Goal: Information Seeking & Learning: Learn about a topic

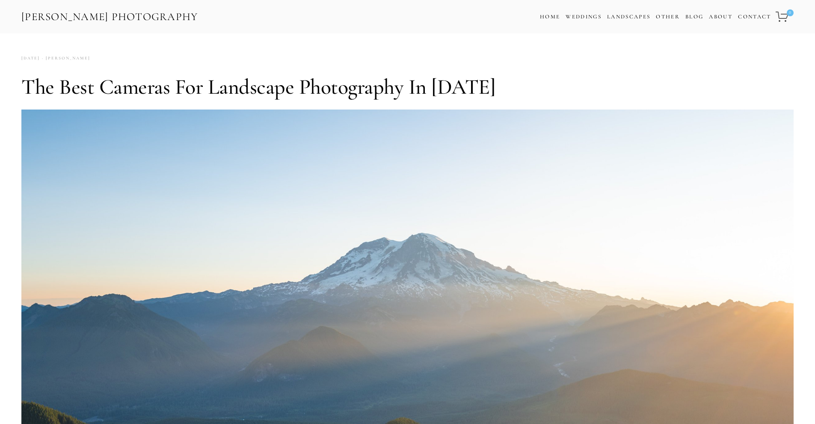
click at [417, 90] on h1 "The Best Cameras for Landscape Photography in [DATE]" at bounding box center [407, 87] width 772 height 26
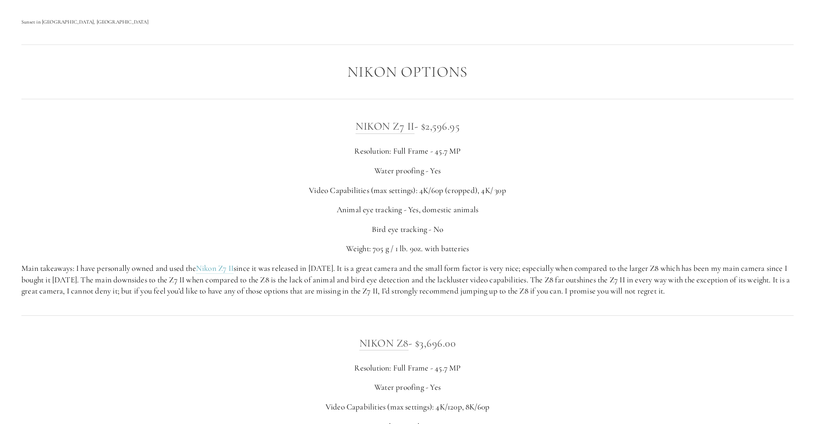
scroll to position [1497, 0]
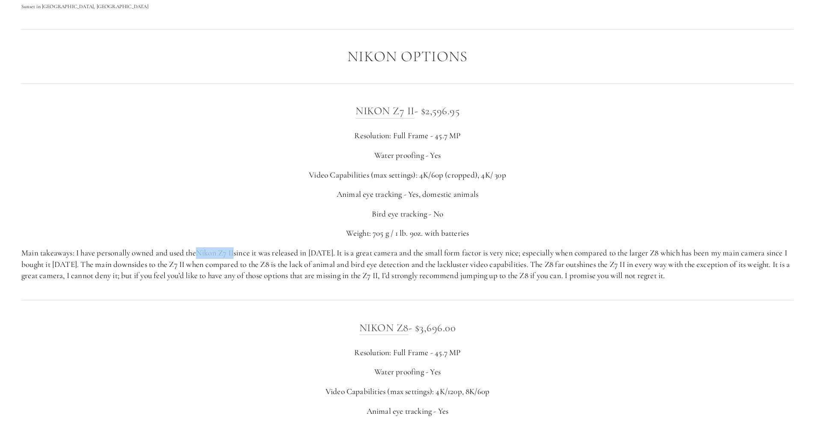
drag, startPoint x: 198, startPoint y: 254, endPoint x: 237, endPoint y: 254, distance: 38.5
click at [237, 254] on p "Main takeaways: I have personally owned and used the Nikon Z7 II since it was r…" at bounding box center [407, 264] width 772 height 34
copy link "Nikon Z7 II"
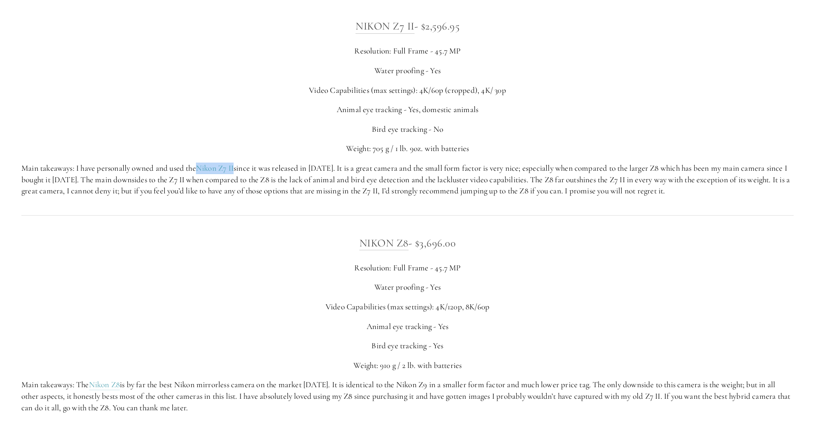
scroll to position [1583, 0]
drag, startPoint x: 355, startPoint y: 243, endPoint x: 406, endPoint y: 243, distance: 51.3
click at [406, 243] on h3 "NIKON Z8 - $3,696.00" at bounding box center [407, 242] width 772 height 17
copy link "NIKON Z8"
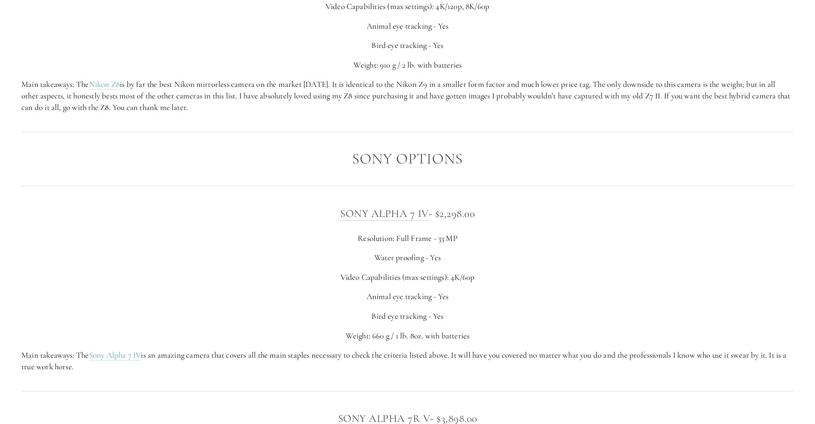
scroll to position [1925, 0]
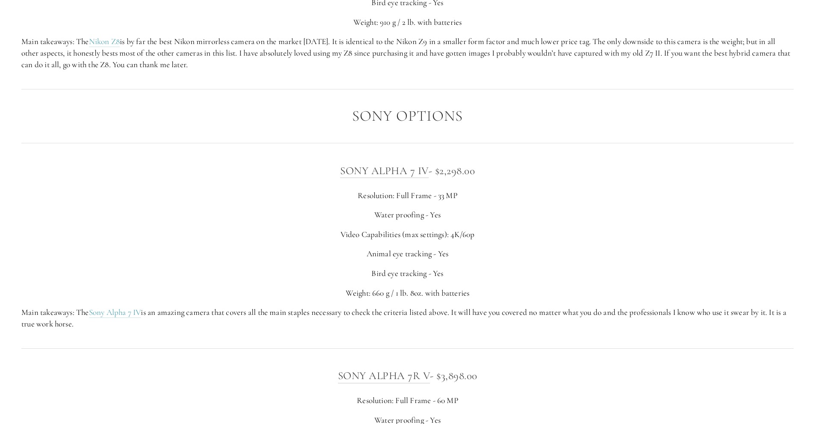
click at [457, 328] on p "Main takeaways: The Sony Alpha 7 IV is an amazing camera that covers all the ma…" at bounding box center [407, 318] width 772 height 23
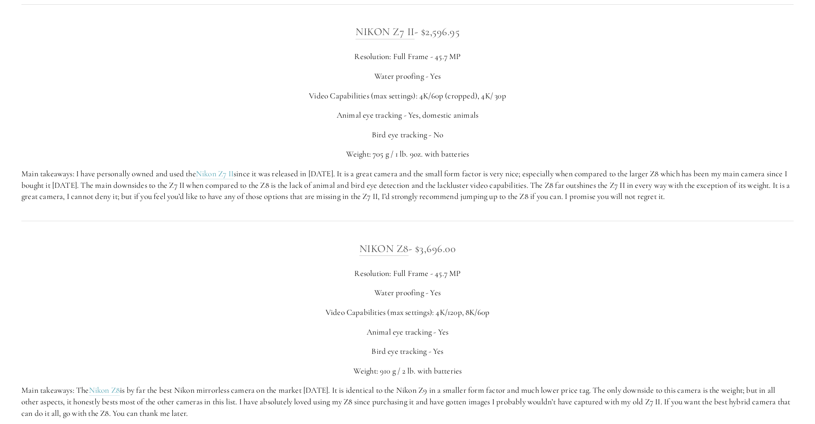
scroll to position [1540, 0]
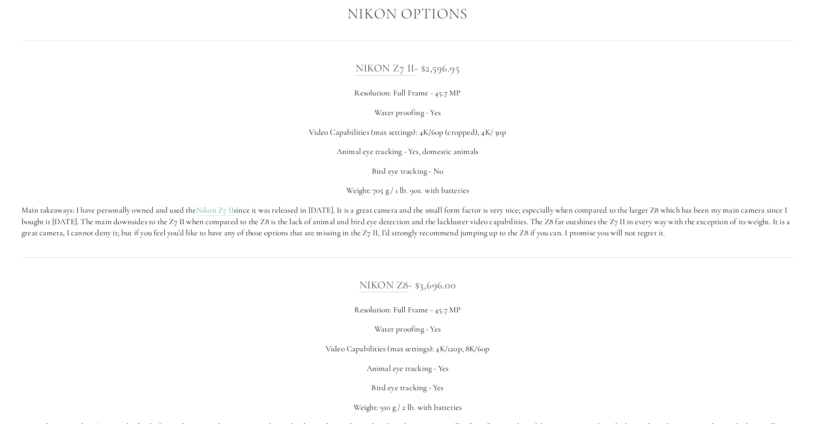
click at [305, 210] on p "Main takeaways: I have personally owned and used the Nikon Z7 II since it was r…" at bounding box center [407, 222] width 772 height 34
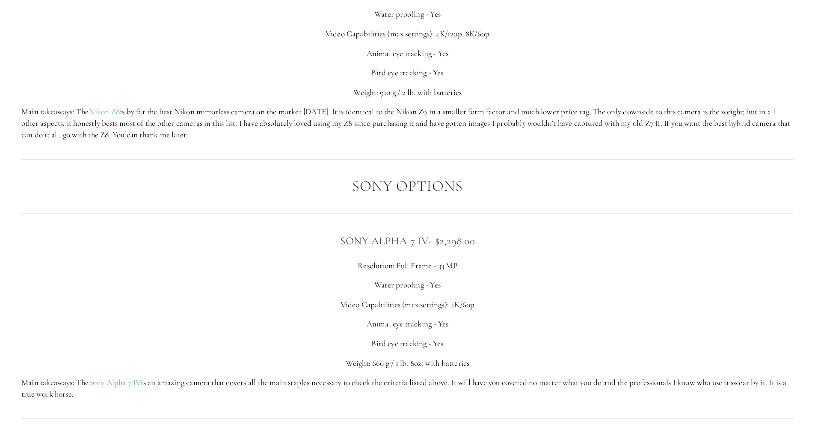
scroll to position [1883, 0]
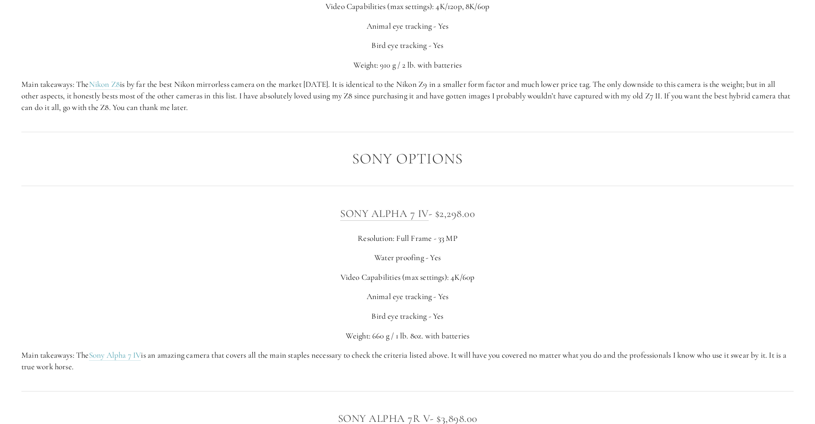
click at [448, 158] on h2 "Sony Options" at bounding box center [407, 159] width 772 height 17
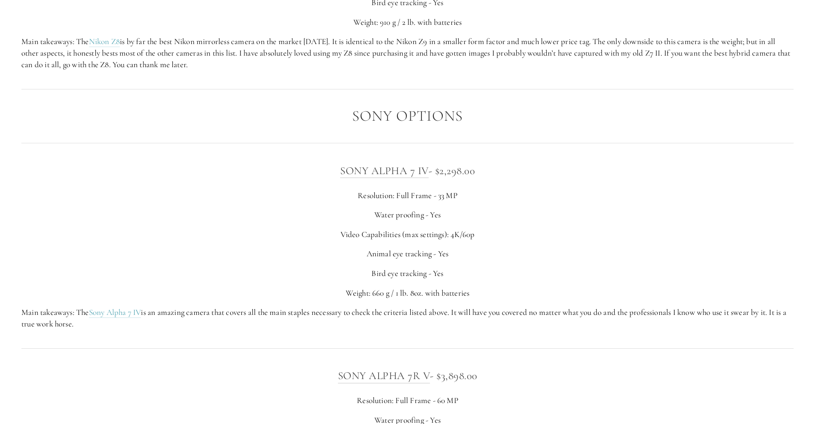
click at [460, 169] on h3 "SONY ALPHA 7 IV - $2,298.00" at bounding box center [407, 170] width 772 height 17
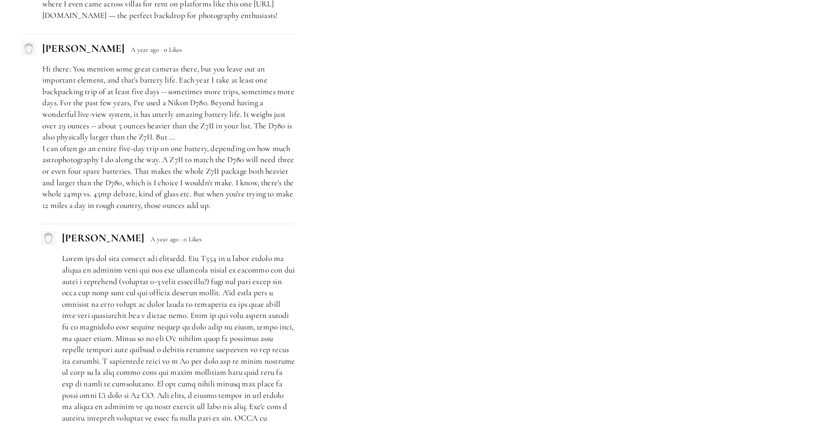
scroll to position [3936, 0]
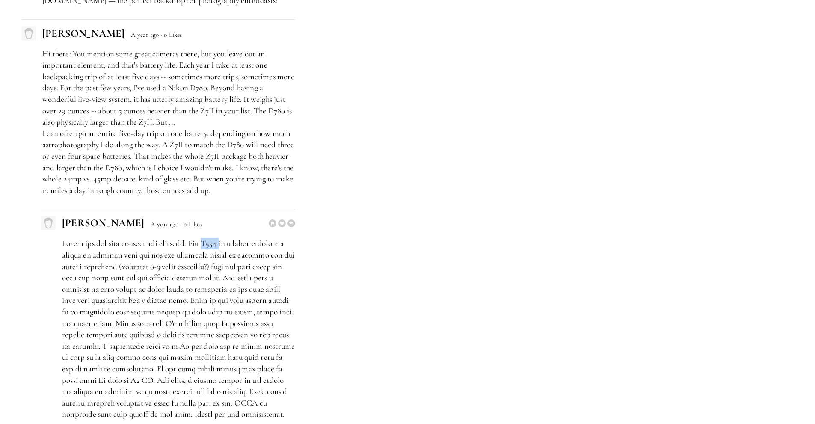
drag, startPoint x: 221, startPoint y: 243, endPoint x: 240, endPoint y: 244, distance: 18.8
click at [240, 244] on p at bounding box center [178, 329] width 233 height 182
copy p "D780"
